Goal: Use online tool/utility: Utilize a website feature to perform a specific function

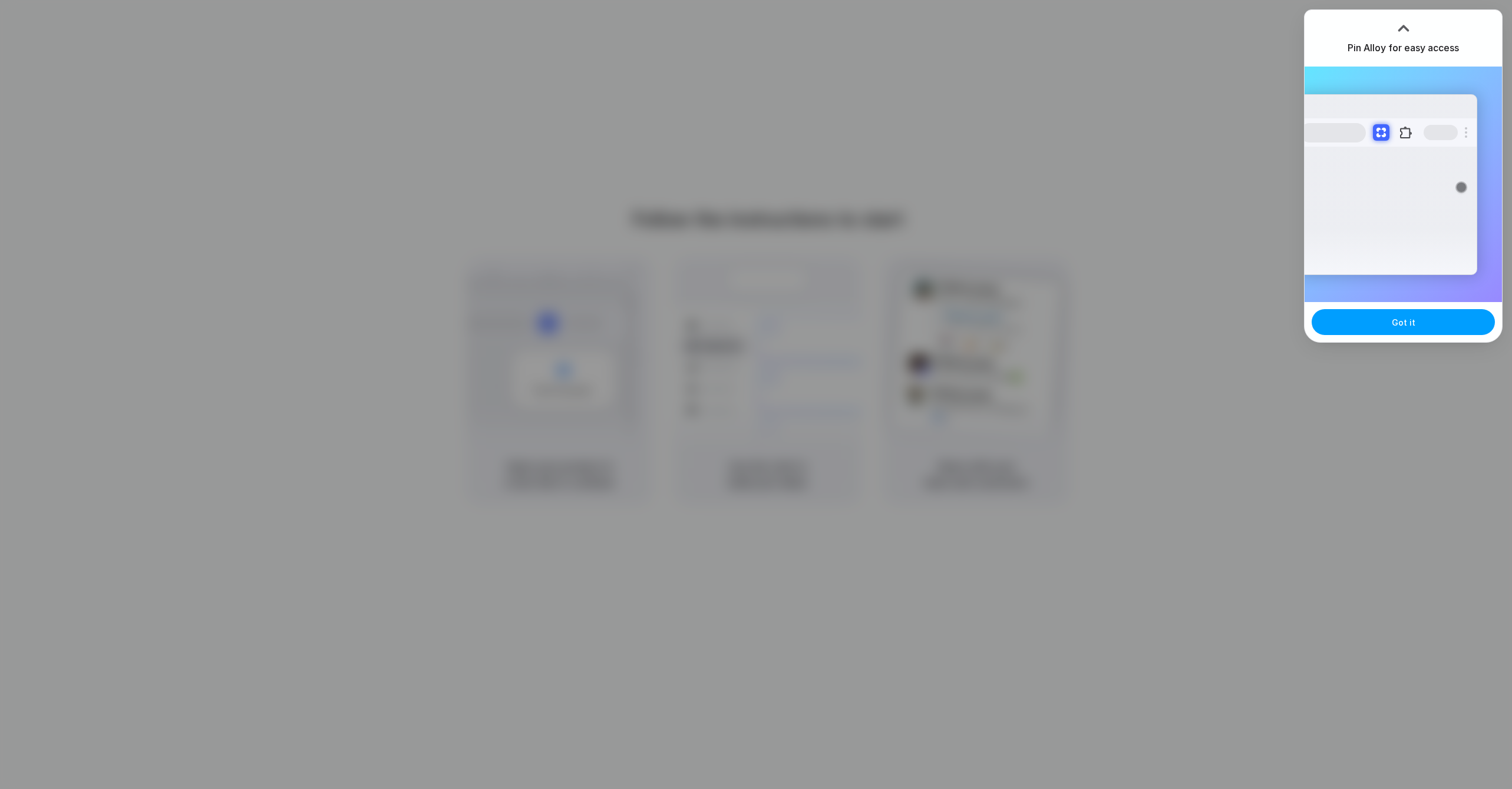
click at [1405, 325] on span "Got it" at bounding box center [1404, 322] width 24 height 12
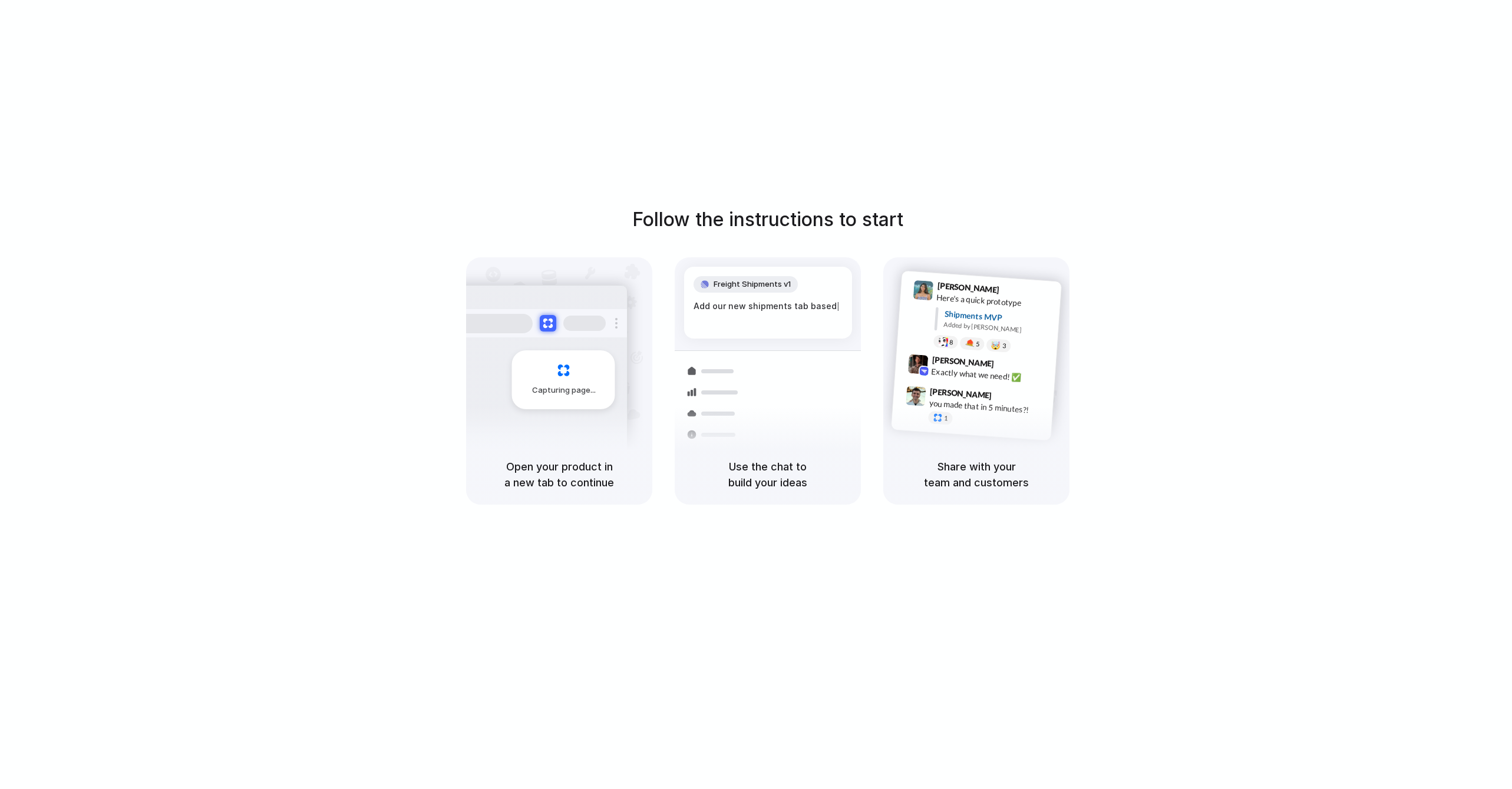
click at [909, 195] on div "Follow the instructions to start Capturing page Open your product in a new tab …" at bounding box center [768, 406] width 1536 height 813
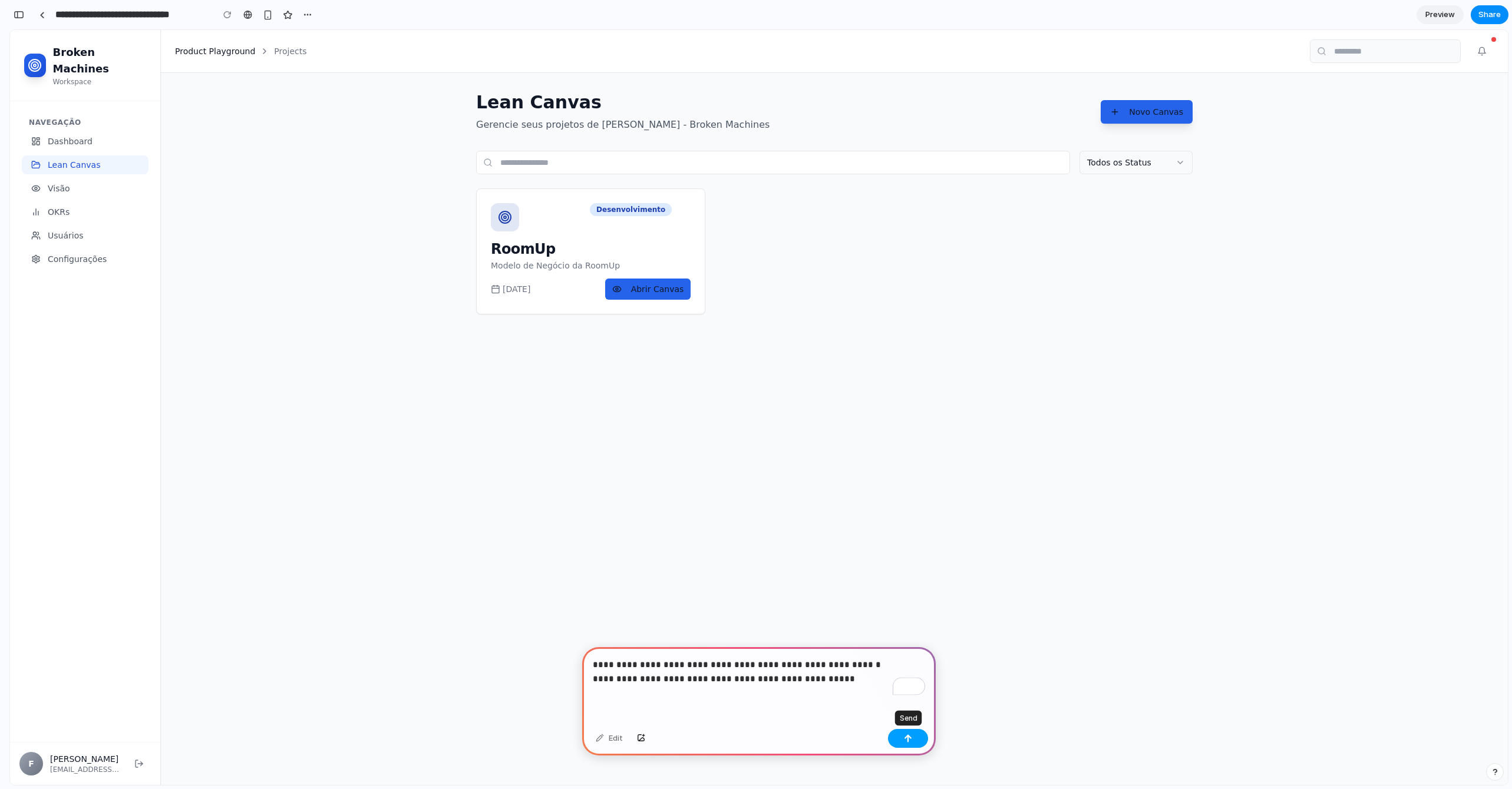
click at [899, 736] on button "button" at bounding box center [908, 738] width 40 height 19
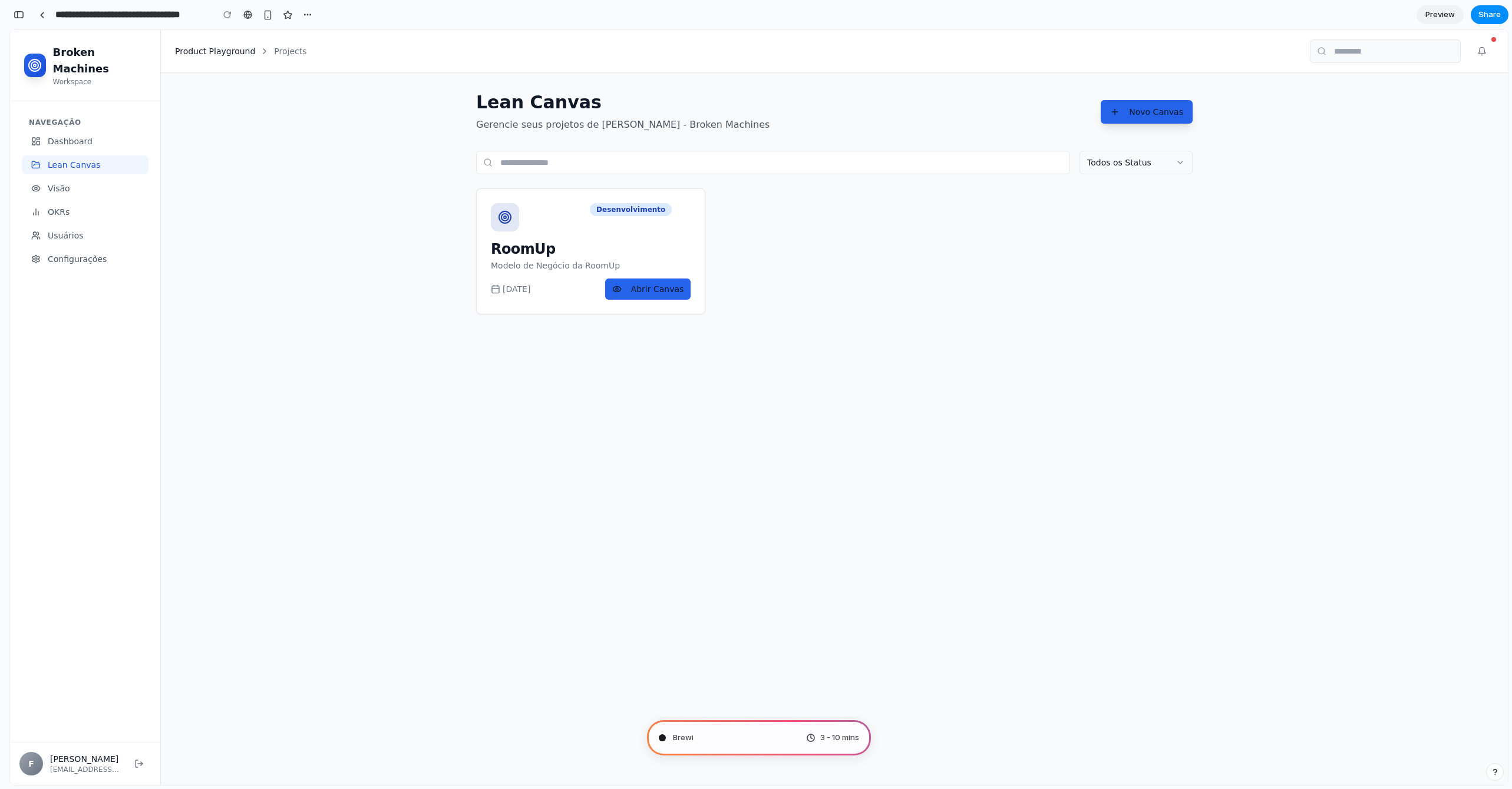
type input "**********"
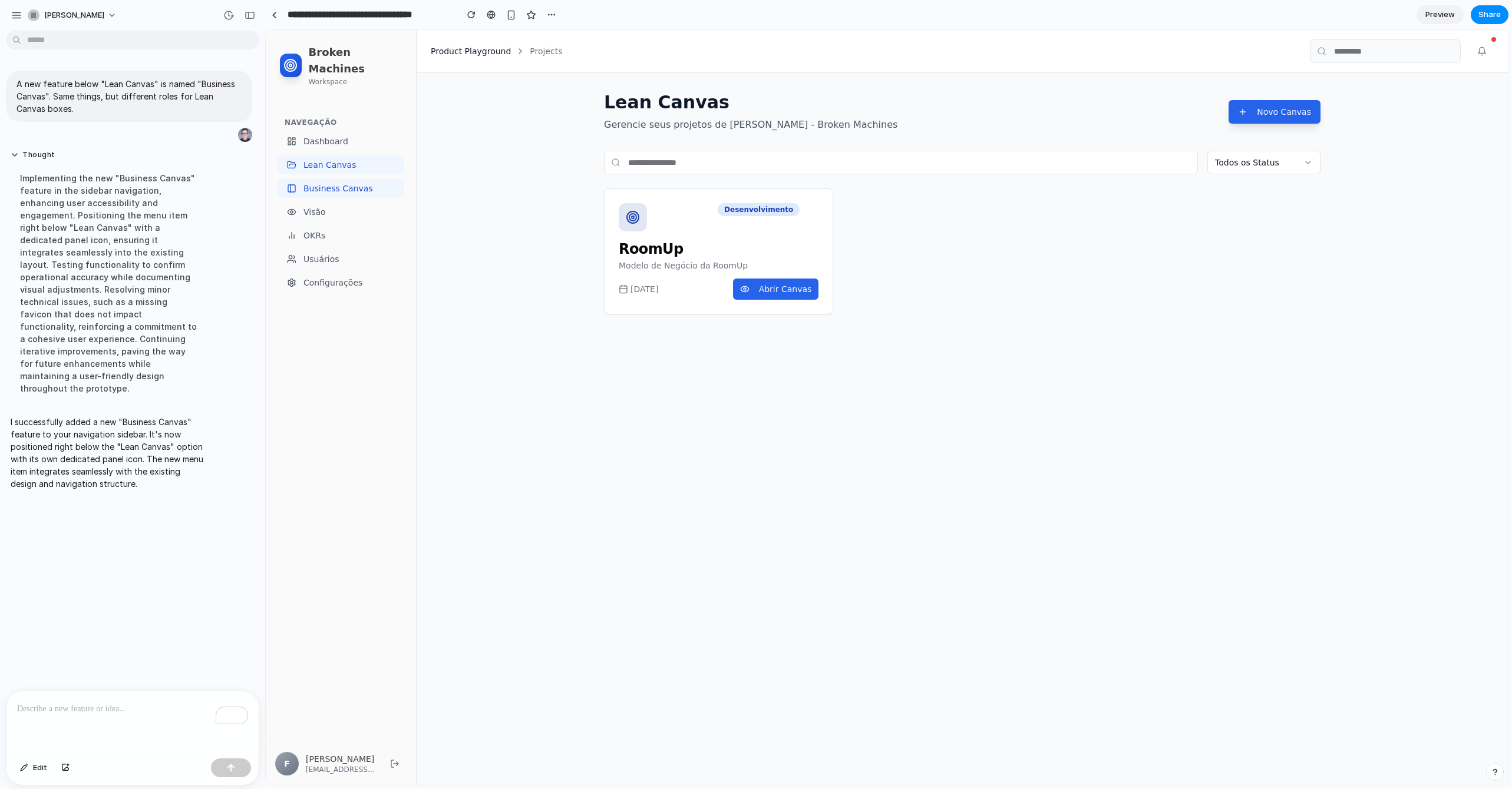
click at [341, 182] on span "Business Canvas" at bounding box center [338, 188] width 69 height 12
click at [342, 182] on span "Business Canvas" at bounding box center [338, 188] width 69 height 12
click at [313, 182] on span "Business Canvas" at bounding box center [338, 188] width 69 height 12
click at [114, 728] on div "To enrich screen reader interactions, please activate Accessibility in Grammarl…" at bounding box center [132, 722] width 252 height 62
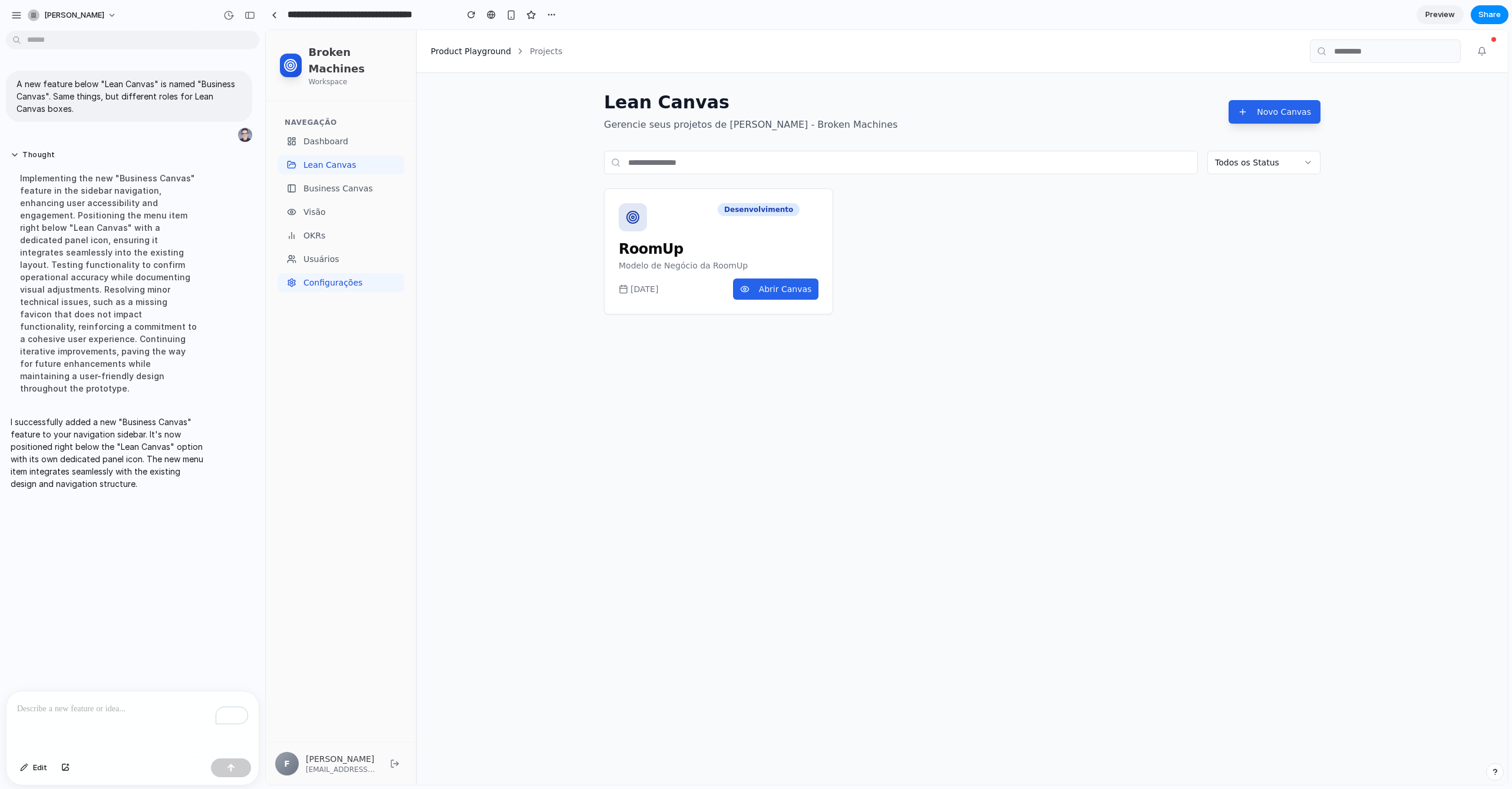
click at [343, 277] on span "Configurações" at bounding box center [332, 282] width 59 height 12
click at [340, 182] on span "Business Canvas" at bounding box center [338, 188] width 69 height 12
click at [289, 184] on icon at bounding box center [292, 188] width 9 height 9
click at [295, 185] on rect at bounding box center [291, 188] width 7 height 7
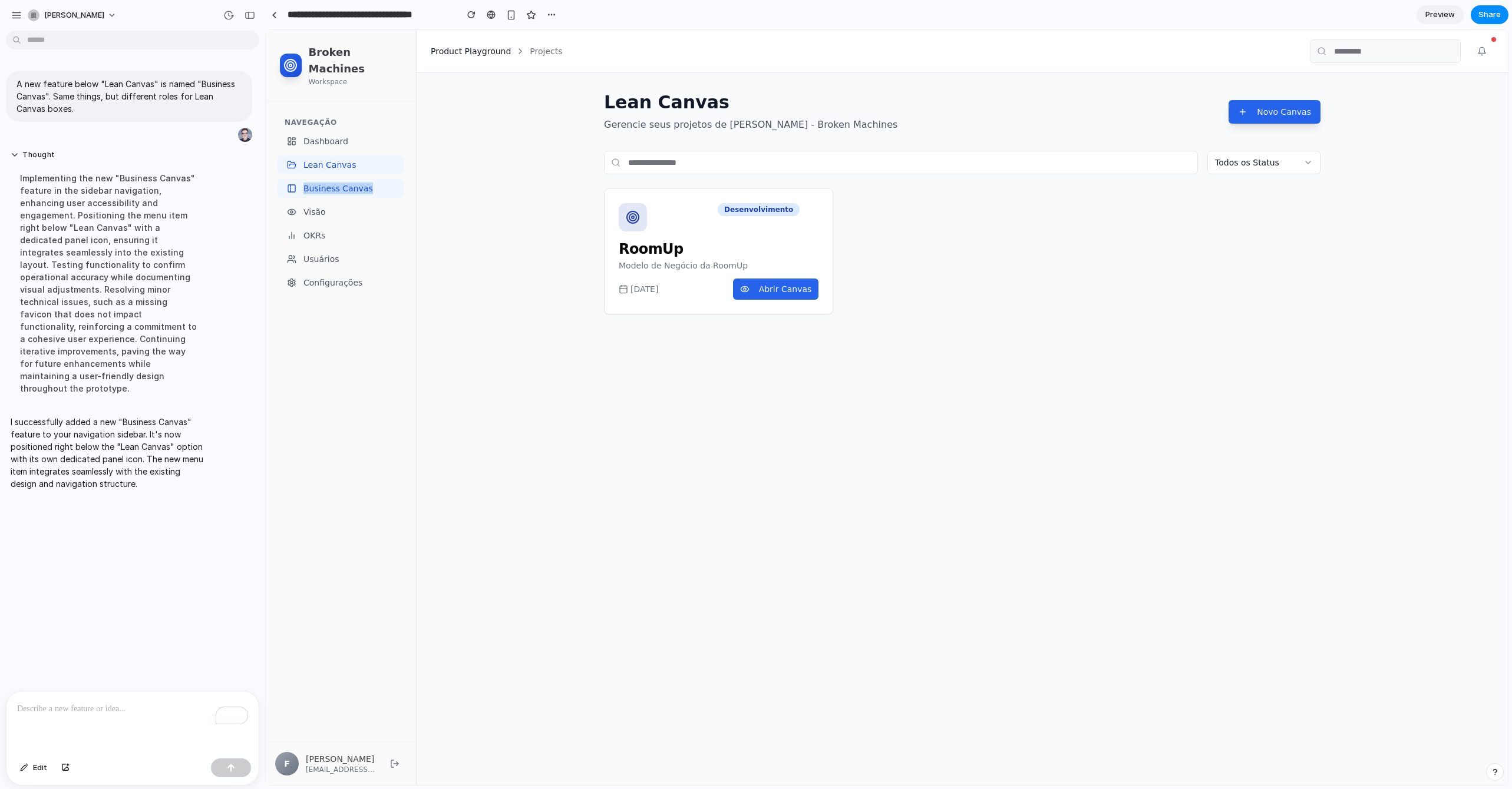
click at [295, 185] on rect at bounding box center [291, 188] width 7 height 7
click at [340, 159] on span "Lean Canvas" at bounding box center [329, 165] width 52 height 12
click at [341, 202] on link "Visão" at bounding box center [341, 211] width 127 height 19
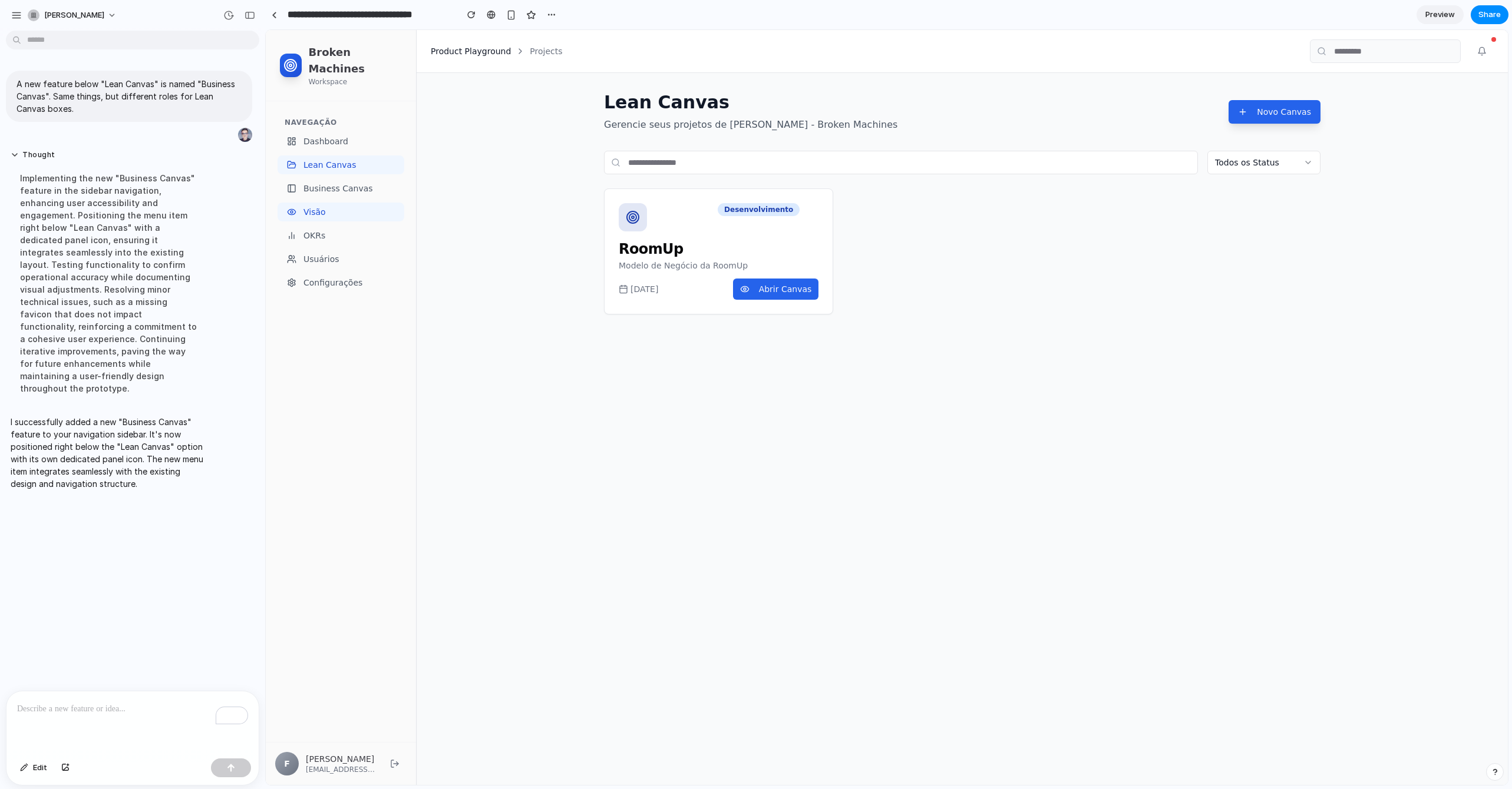
click at [341, 202] on link "Visão" at bounding box center [341, 211] width 127 height 19
click at [325, 182] on span "Business Canvas" at bounding box center [338, 188] width 69 height 12
click at [289, 184] on icon at bounding box center [292, 188] width 9 height 9
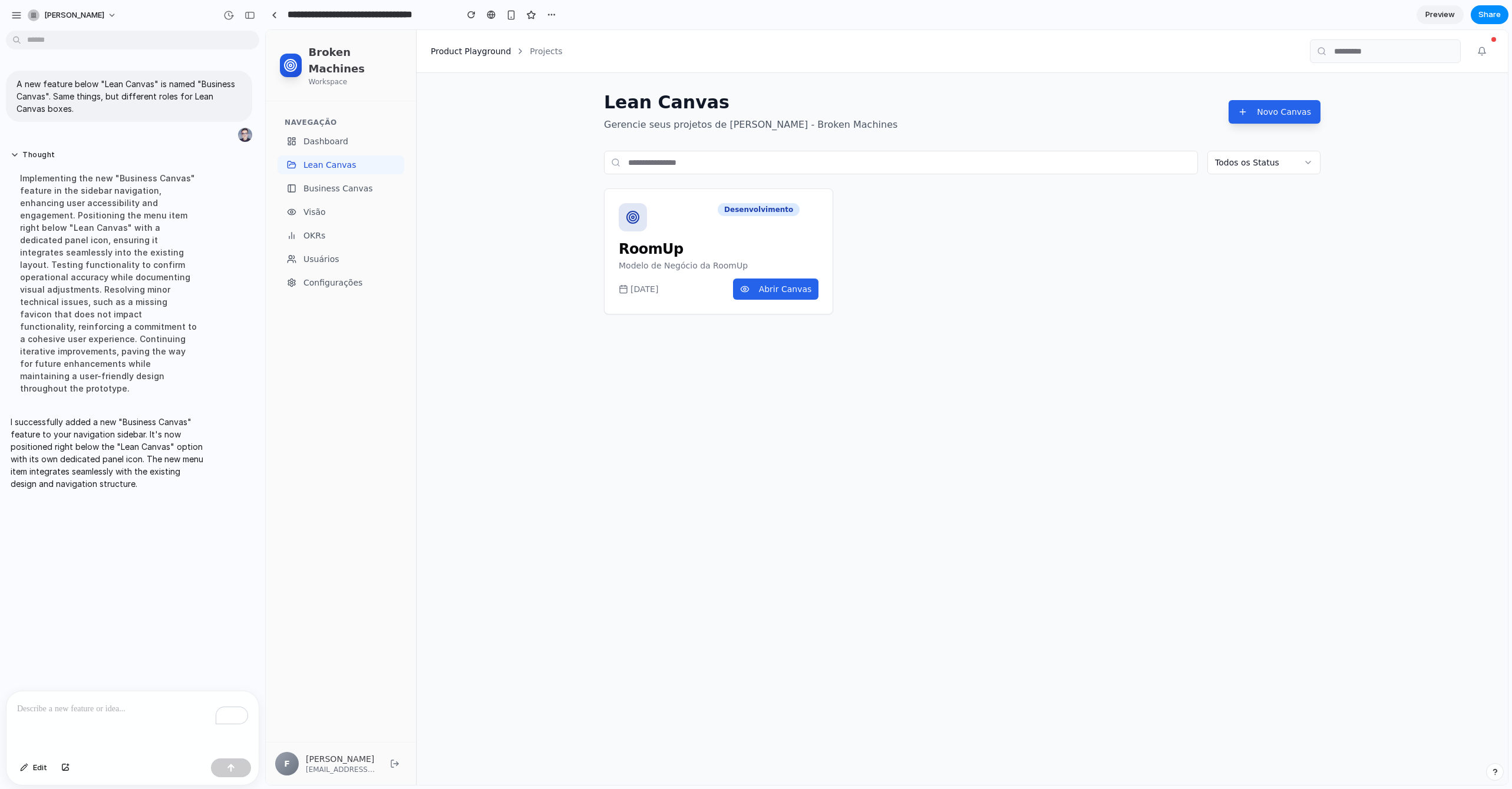
click at [588, 103] on div "[PERSON_NAME] Gerencie seus projetos de Lean Canvas - Broken Machines Novo Canv…" at bounding box center [962, 203] width 754 height 260
click at [806, 288] on button "Abrir Canvas" at bounding box center [776, 289] width 86 height 22
